Goal: Find specific page/section: Find specific page/section

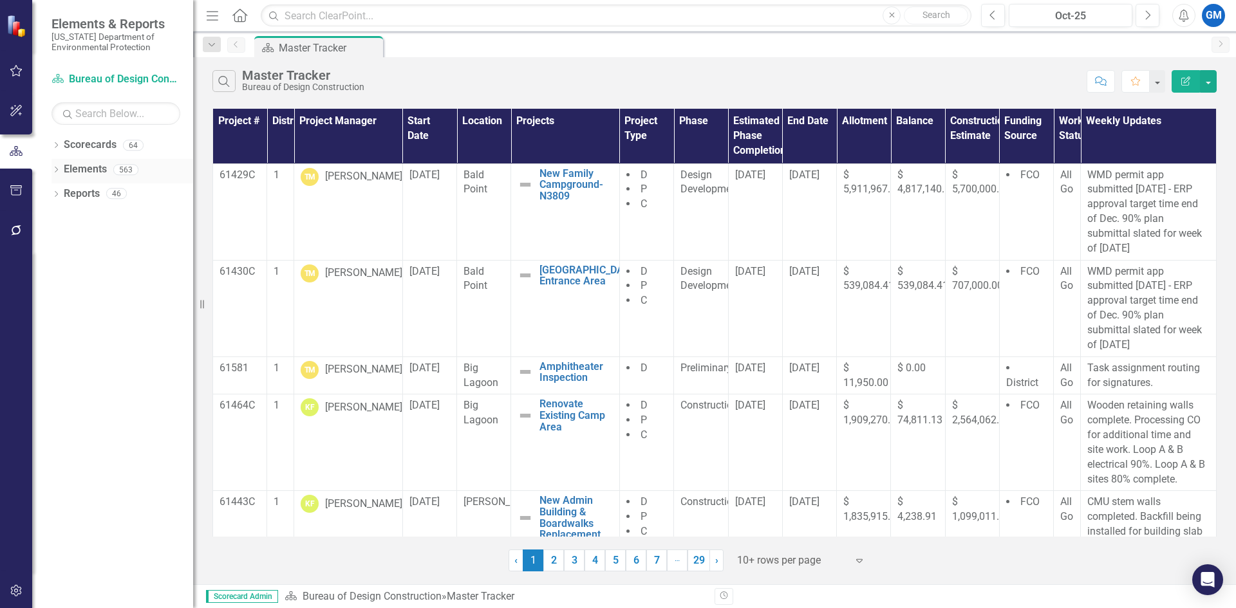
click at [59, 168] on icon "Dropdown" at bounding box center [56, 170] width 9 height 7
click at [55, 168] on icon "Dropdown" at bounding box center [54, 169] width 7 height 9
click at [55, 168] on icon "Dropdown" at bounding box center [56, 170] width 9 height 7
click at [55, 168] on icon "Dropdown" at bounding box center [54, 169] width 7 height 9
click at [57, 167] on icon "Dropdown" at bounding box center [56, 170] width 9 height 7
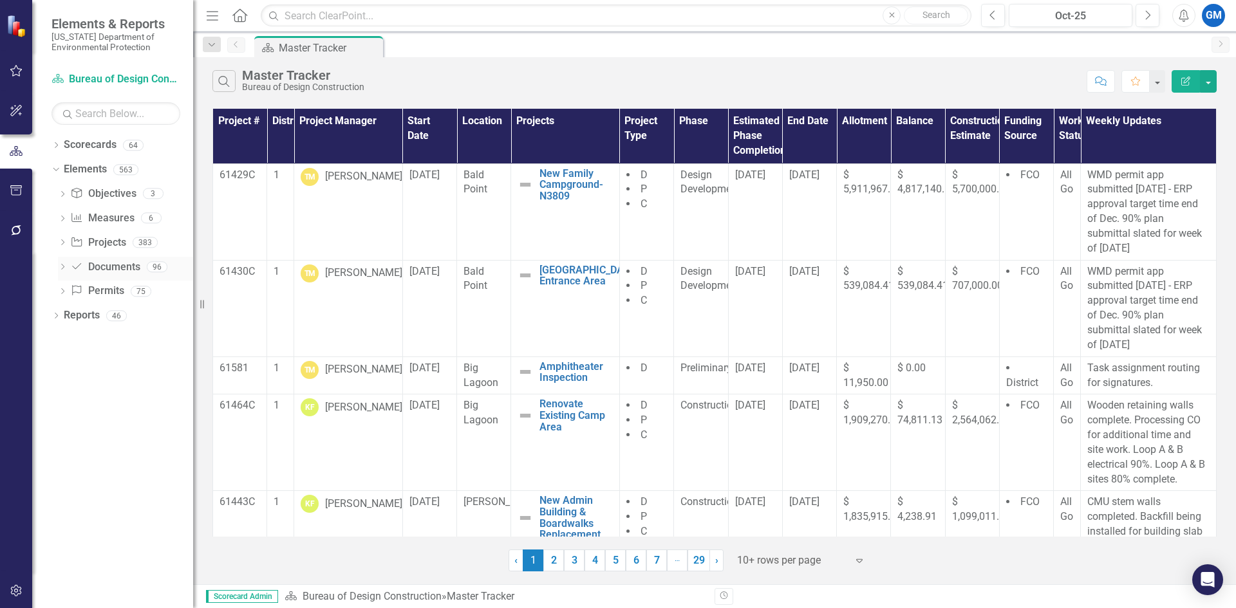
click at [61, 267] on icon "Dropdown" at bounding box center [62, 268] width 9 height 7
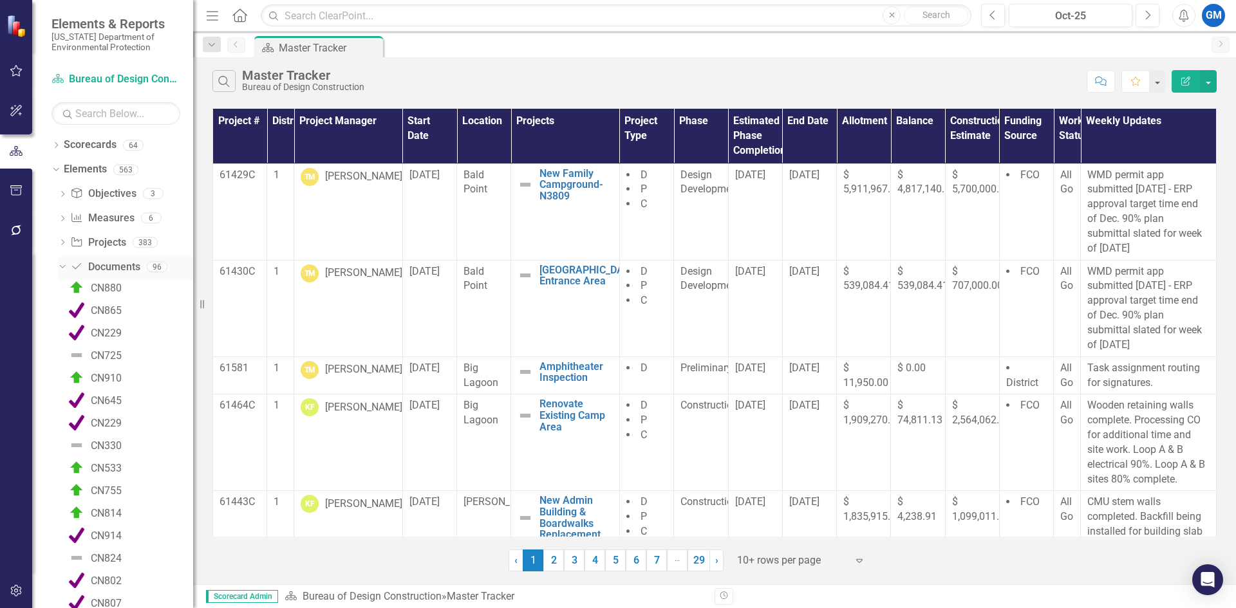
click at [117, 266] on link "Document Documents" at bounding box center [105, 267] width 70 height 15
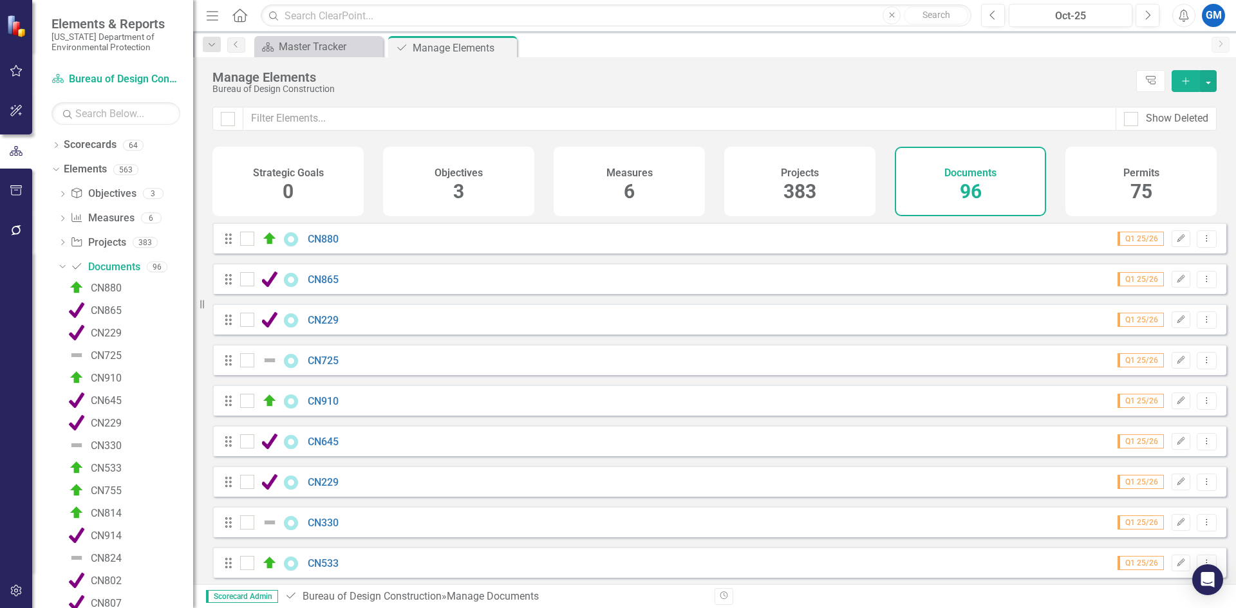
click at [962, 185] on span "96" at bounding box center [971, 191] width 22 height 23
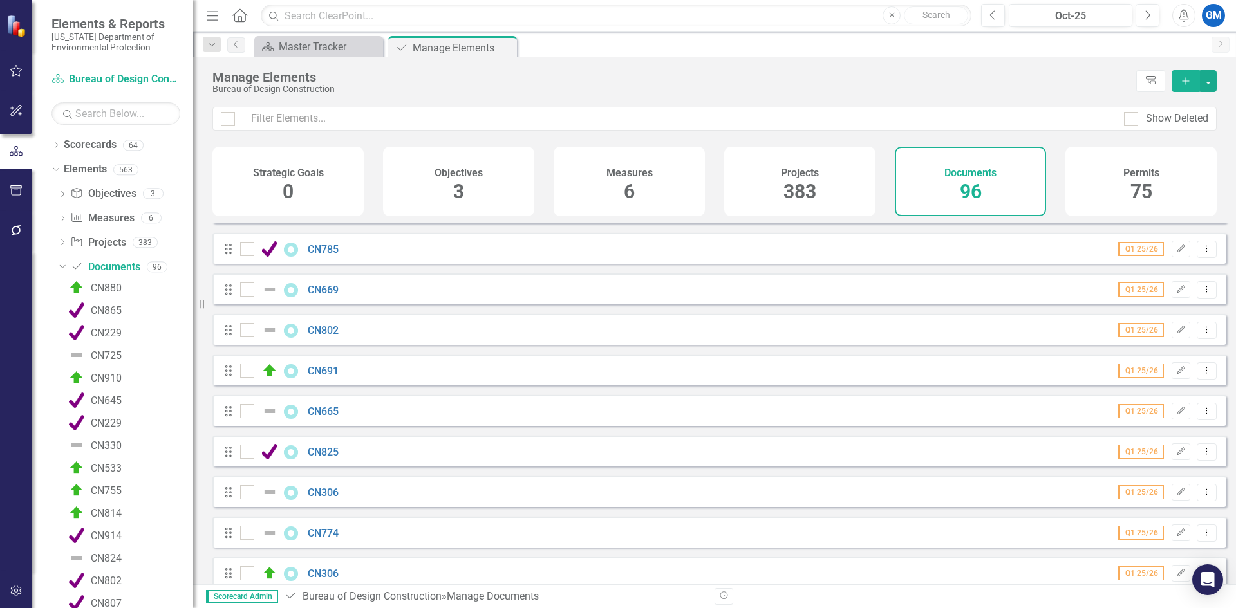
scroll to position [3541, 0]
